Goal: Information Seeking & Learning: Learn about a topic

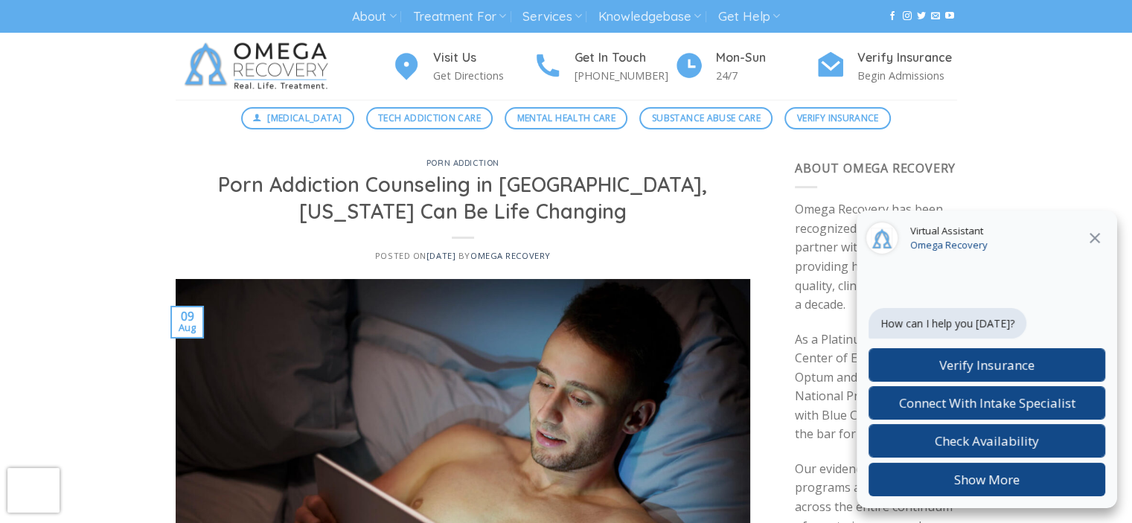
click at [1098, 237] on icon "Close" at bounding box center [1095, 238] width 18 height 18
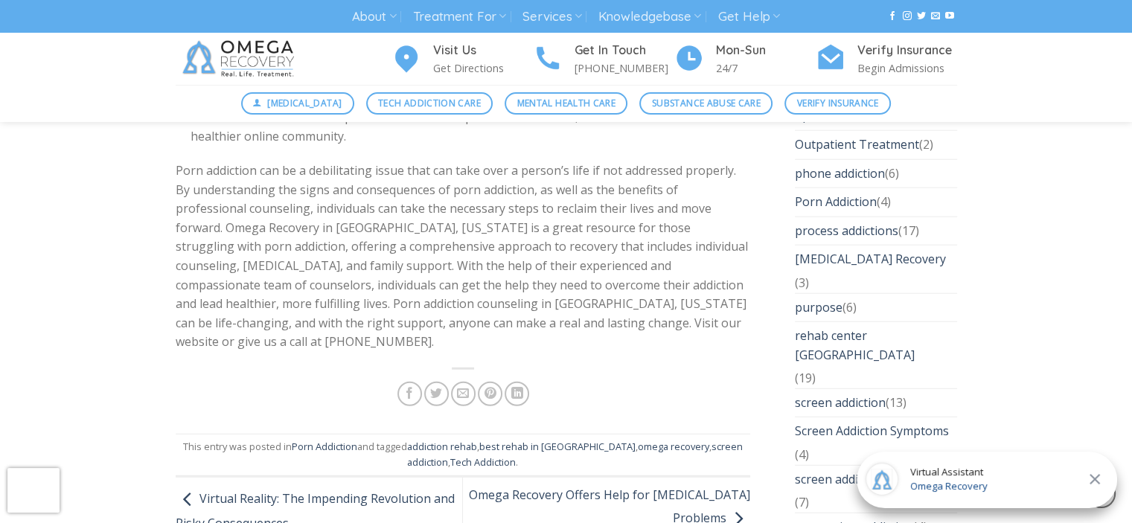
scroll to position [3872, 0]
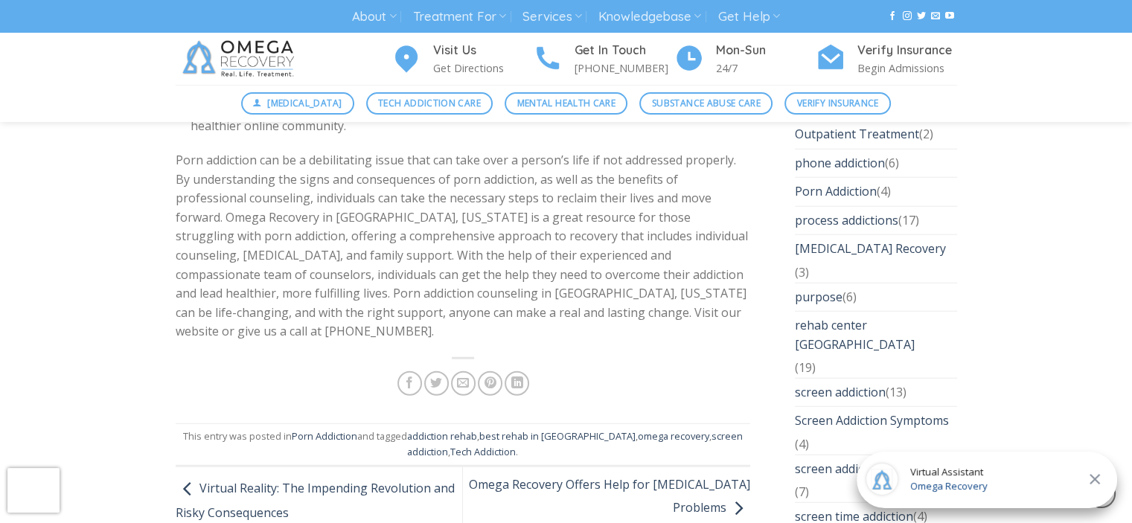
drag, startPoint x: 1129, startPoint y: 282, endPoint x: 1138, endPoint y: 230, distance: 52.9
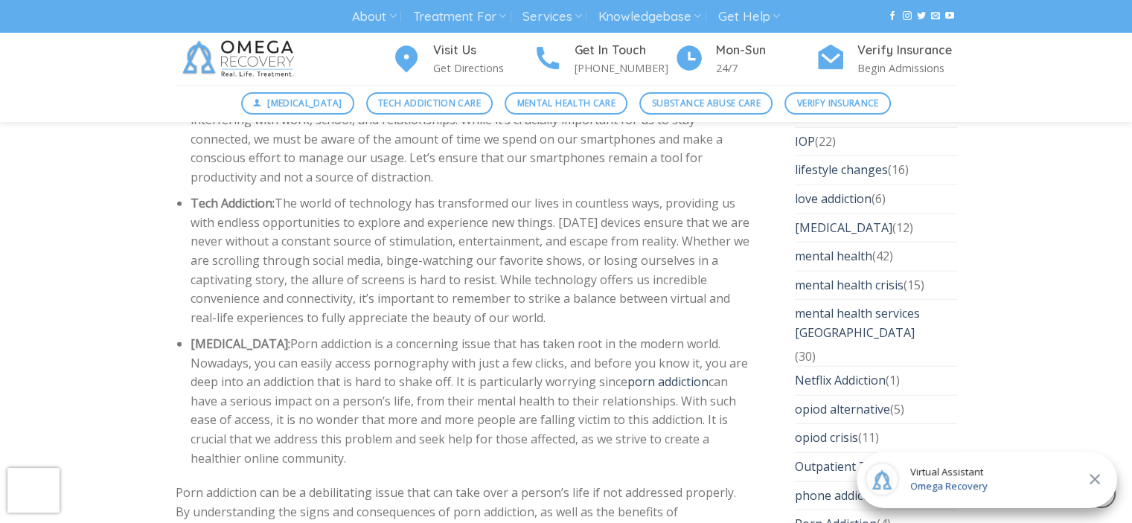
scroll to position [3574, 0]
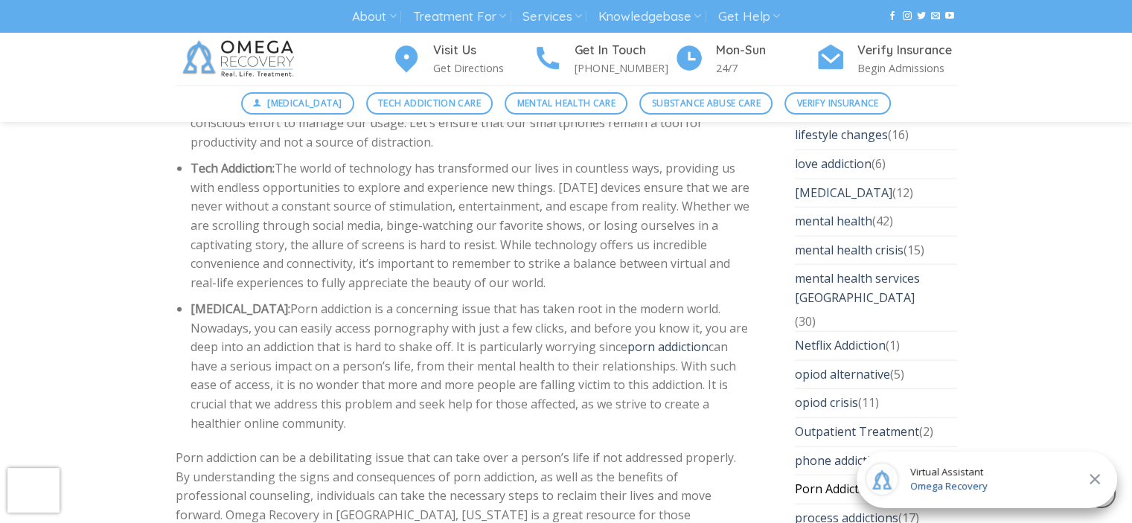
click at [847, 476] on link "Porn Addiction" at bounding box center [836, 490] width 82 height 28
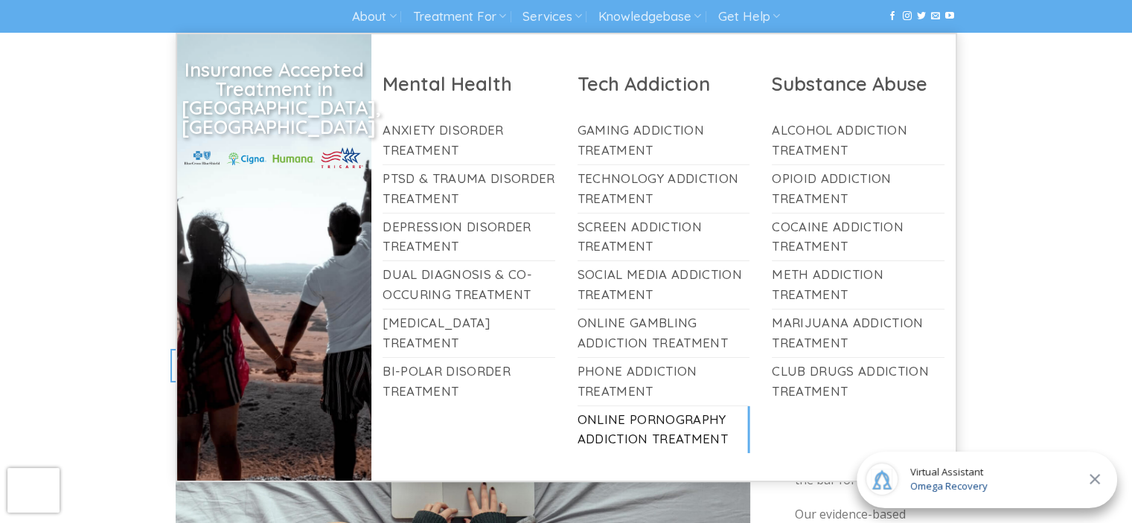
click at [659, 421] on link "Online Pornography Addiction Treatment" at bounding box center [664, 431] width 173 height 48
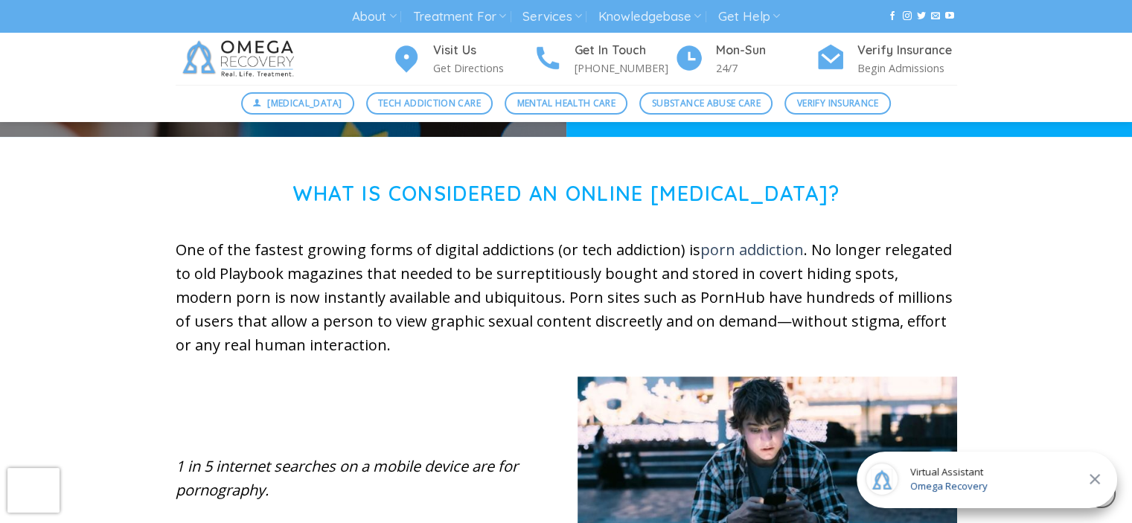
scroll to position [447, 0]
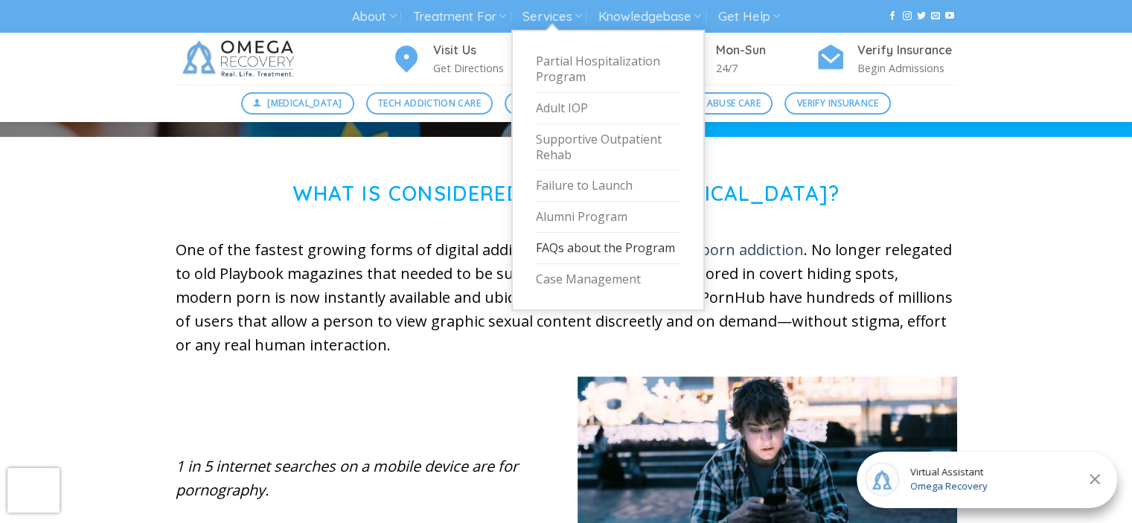
click at [568, 251] on link "FAQs about the Program" at bounding box center [608, 248] width 146 height 31
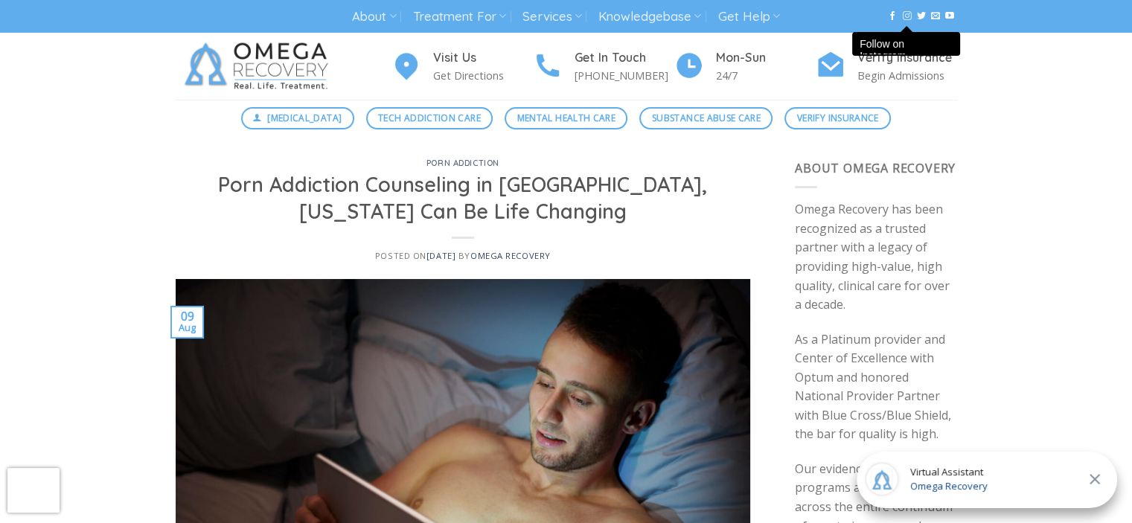
click at [905, 17] on icon "Follow on Instagram" at bounding box center [906, 15] width 9 height 10
